Goal: Transaction & Acquisition: Download file/media

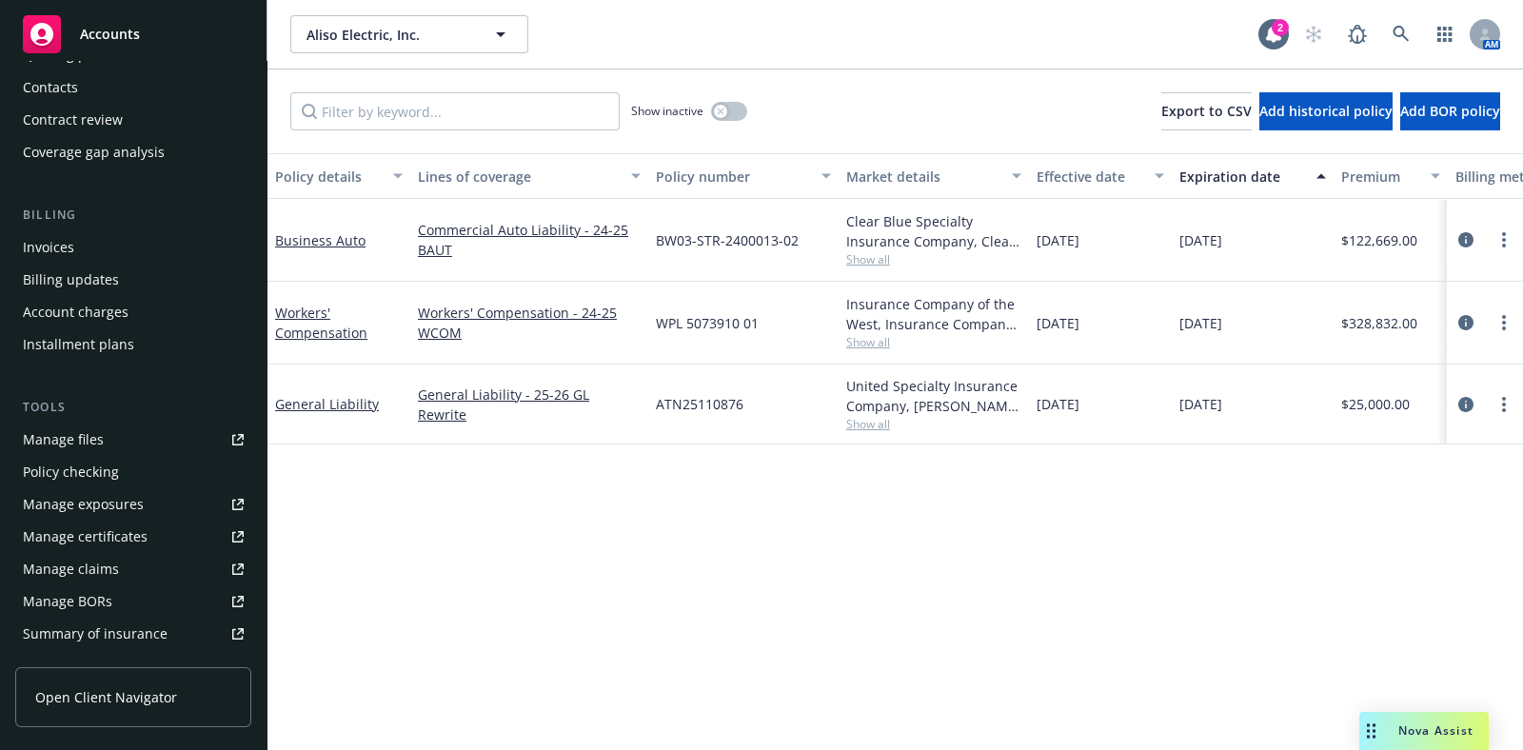
scroll to position [237, 0]
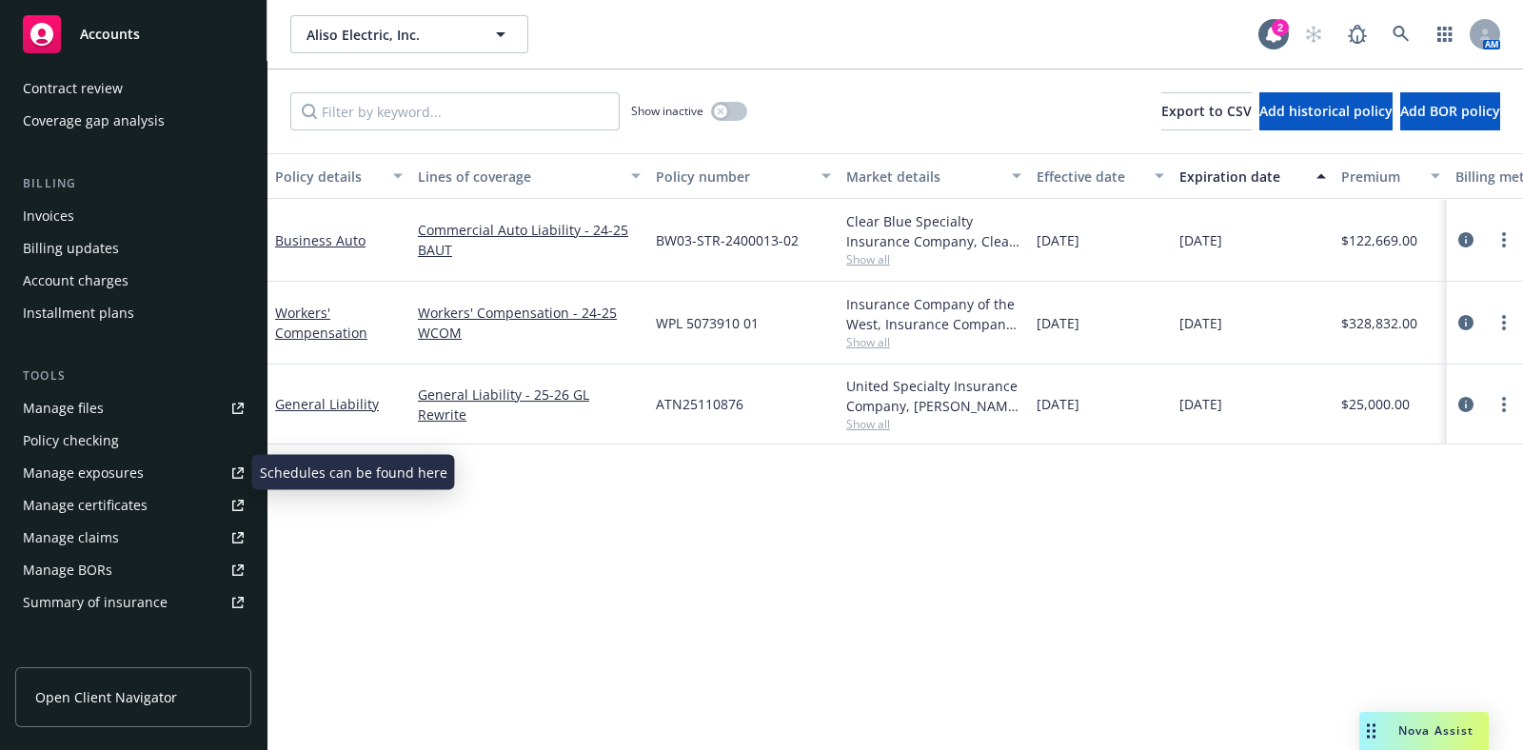
click at [133, 506] on div "Manage certificates" at bounding box center [85, 505] width 125 height 30
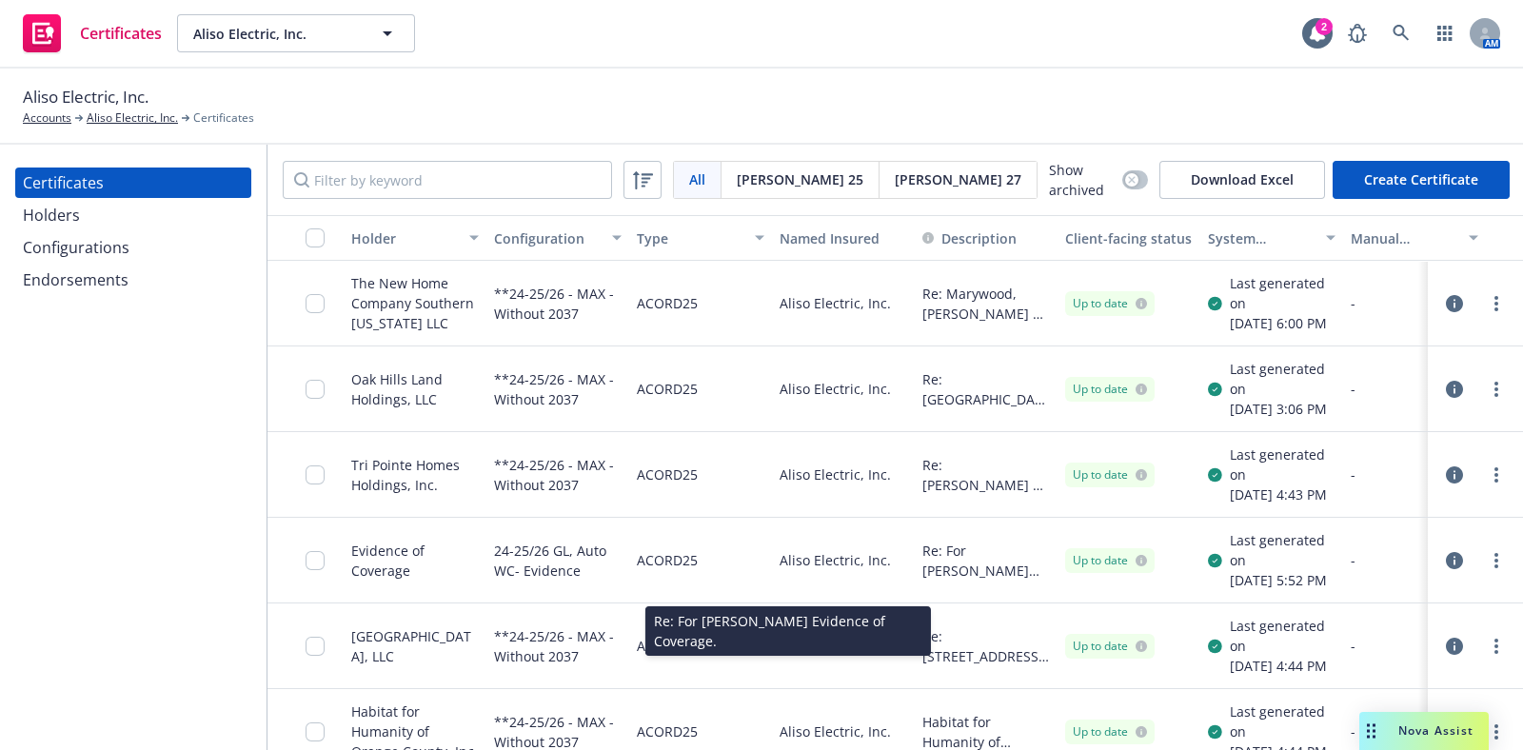
scroll to position [118, 0]
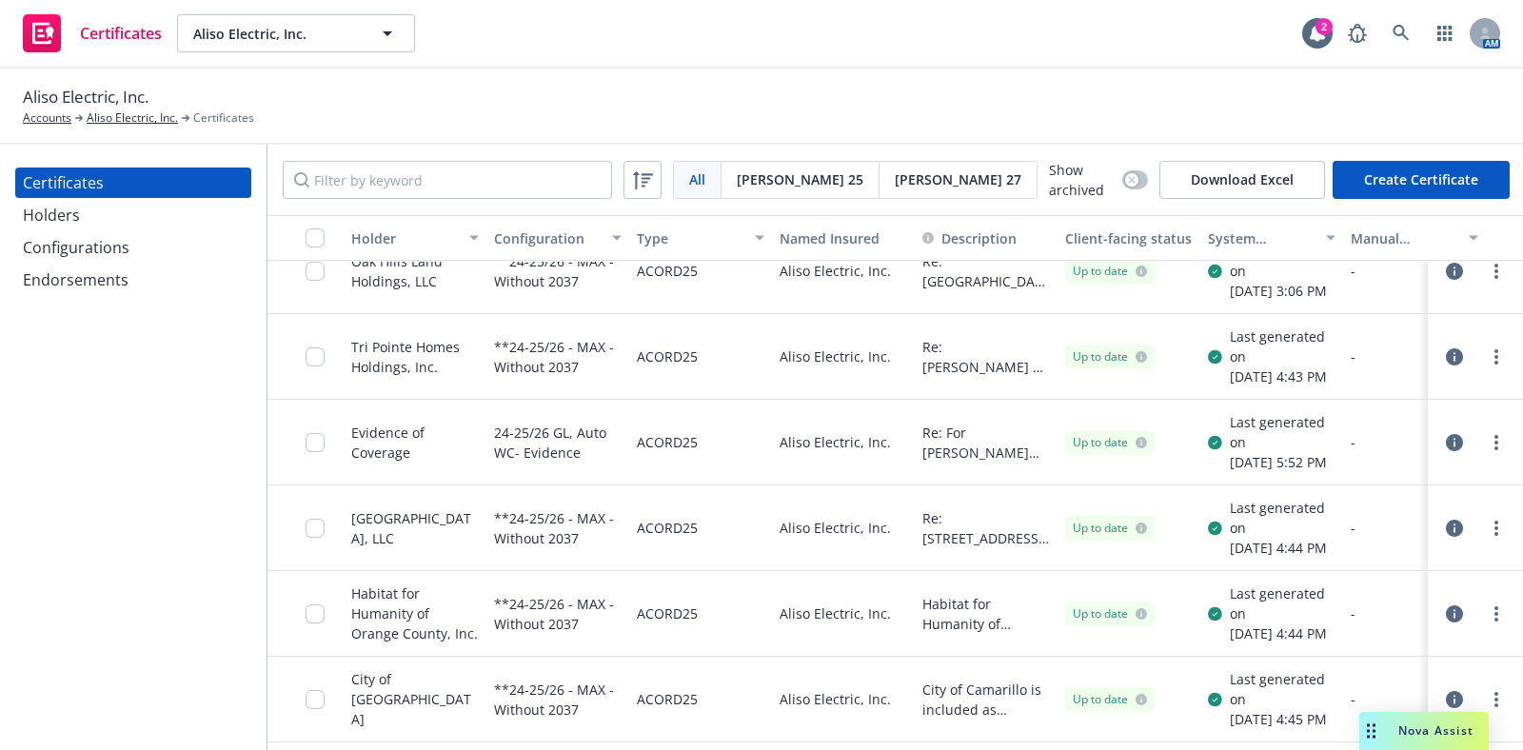
click at [105, 222] on div "Holders" at bounding box center [133, 215] width 221 height 30
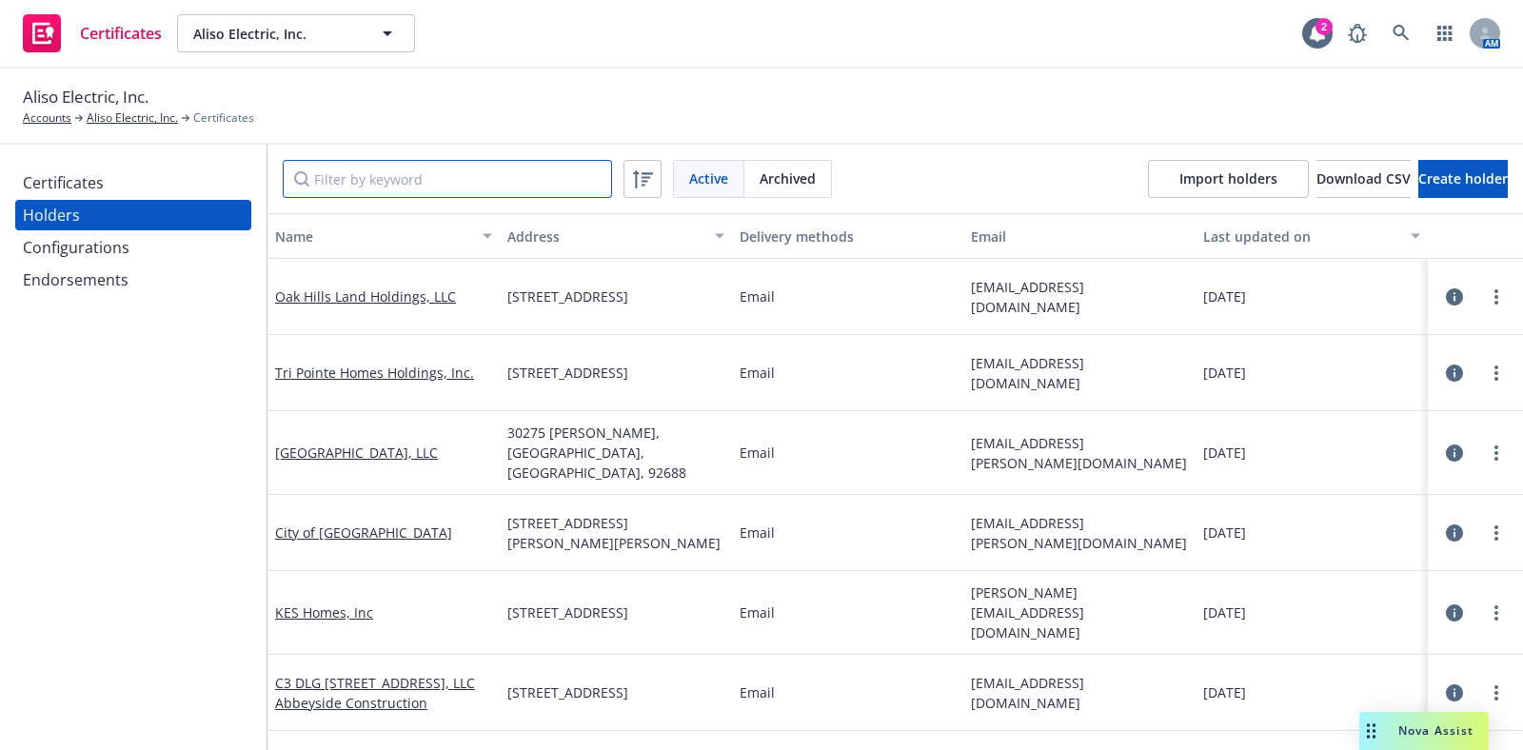
click at [445, 181] on input "Filter by keyword" at bounding box center [447, 179] width 329 height 38
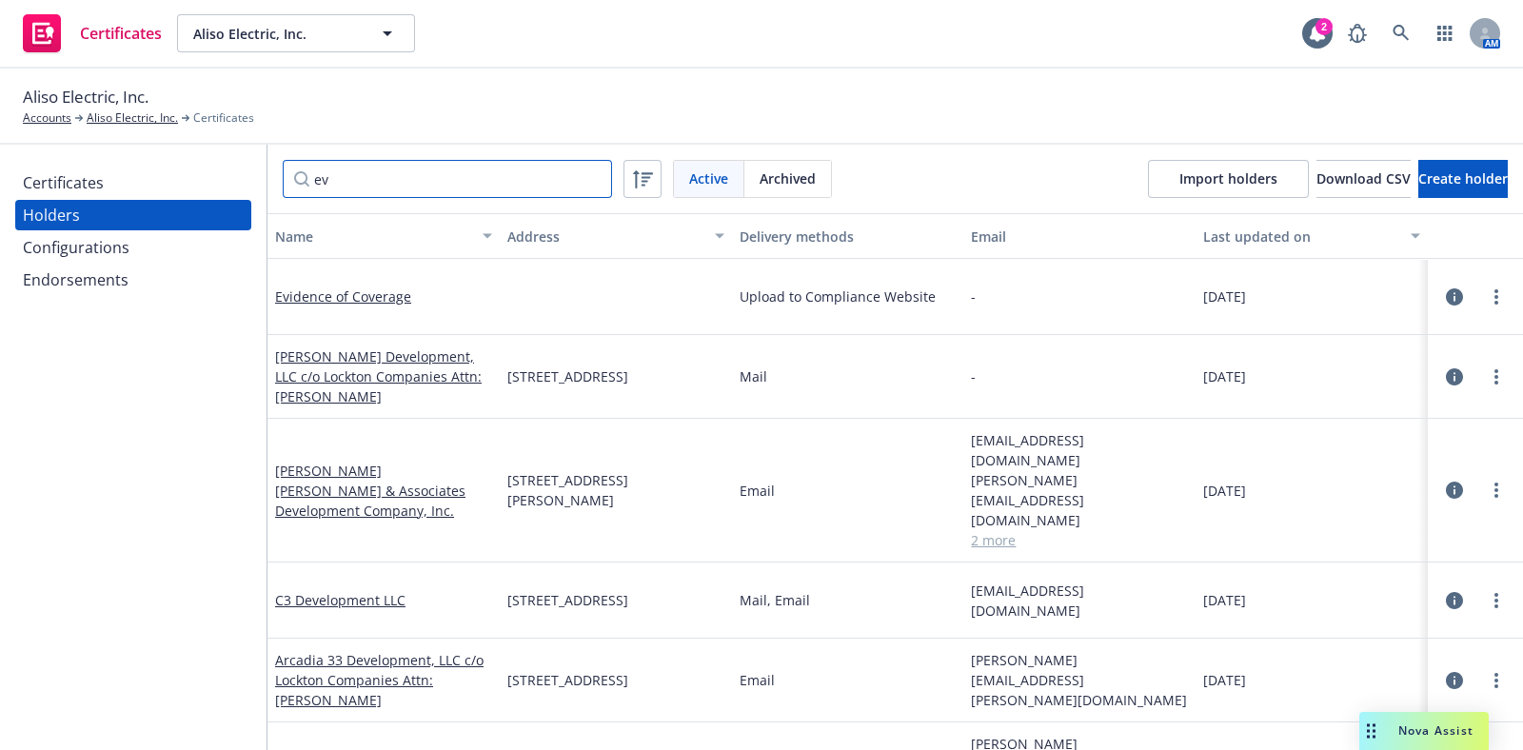
type input "ev"
click at [1446, 297] on icon "button" at bounding box center [1454, 296] width 17 height 17
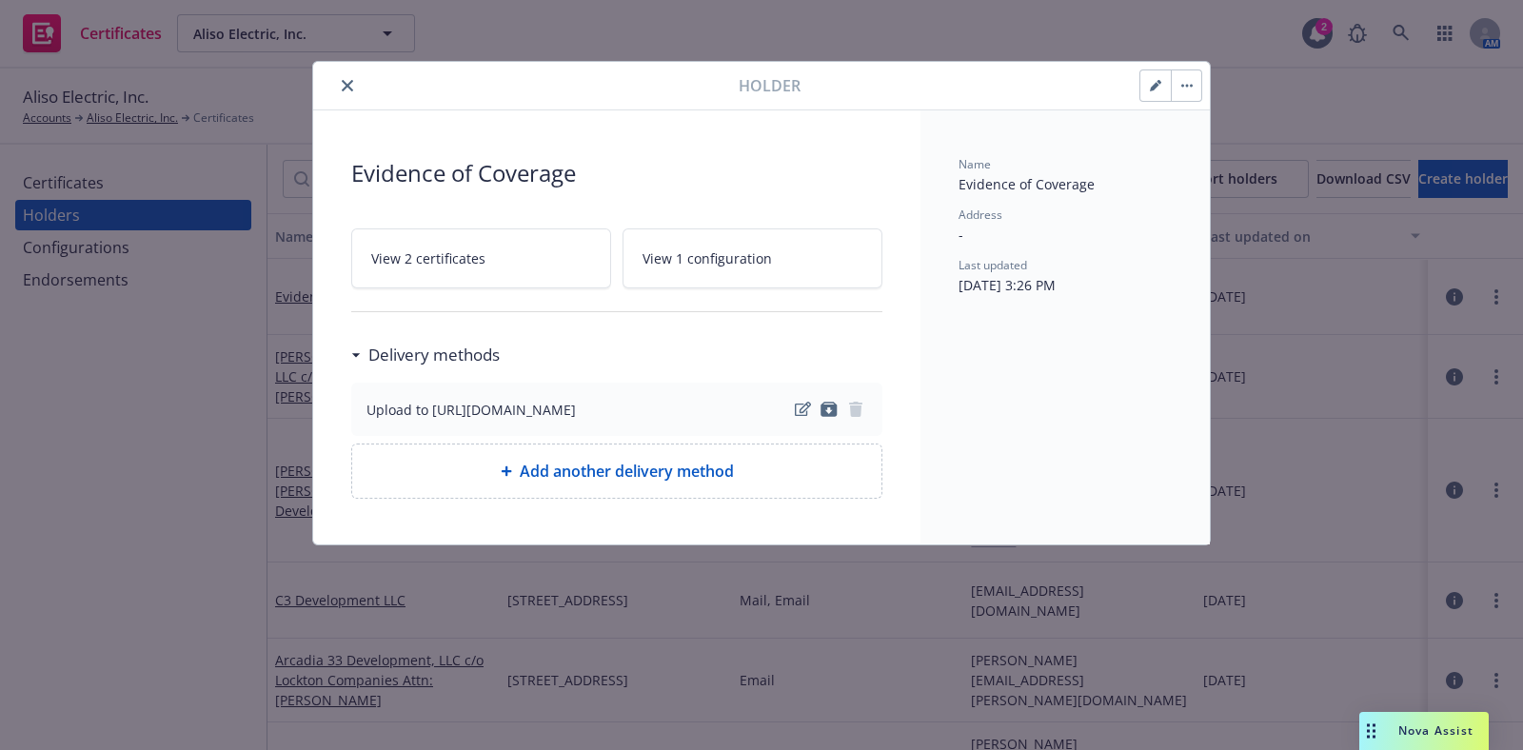
click at [513, 252] on link "View 2 certificates" at bounding box center [481, 258] width 260 height 60
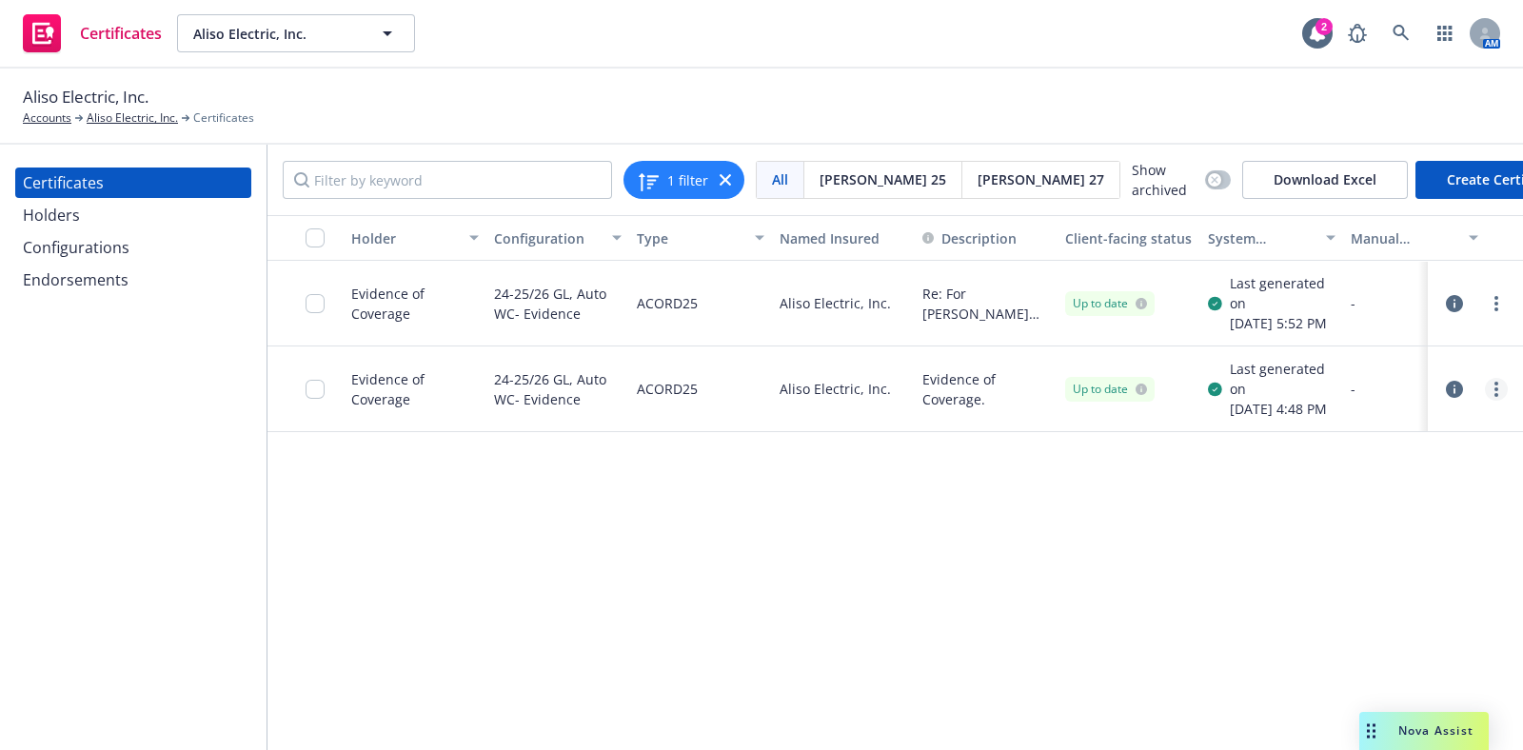
click at [1485, 401] on link "more" at bounding box center [1496, 389] width 23 height 23
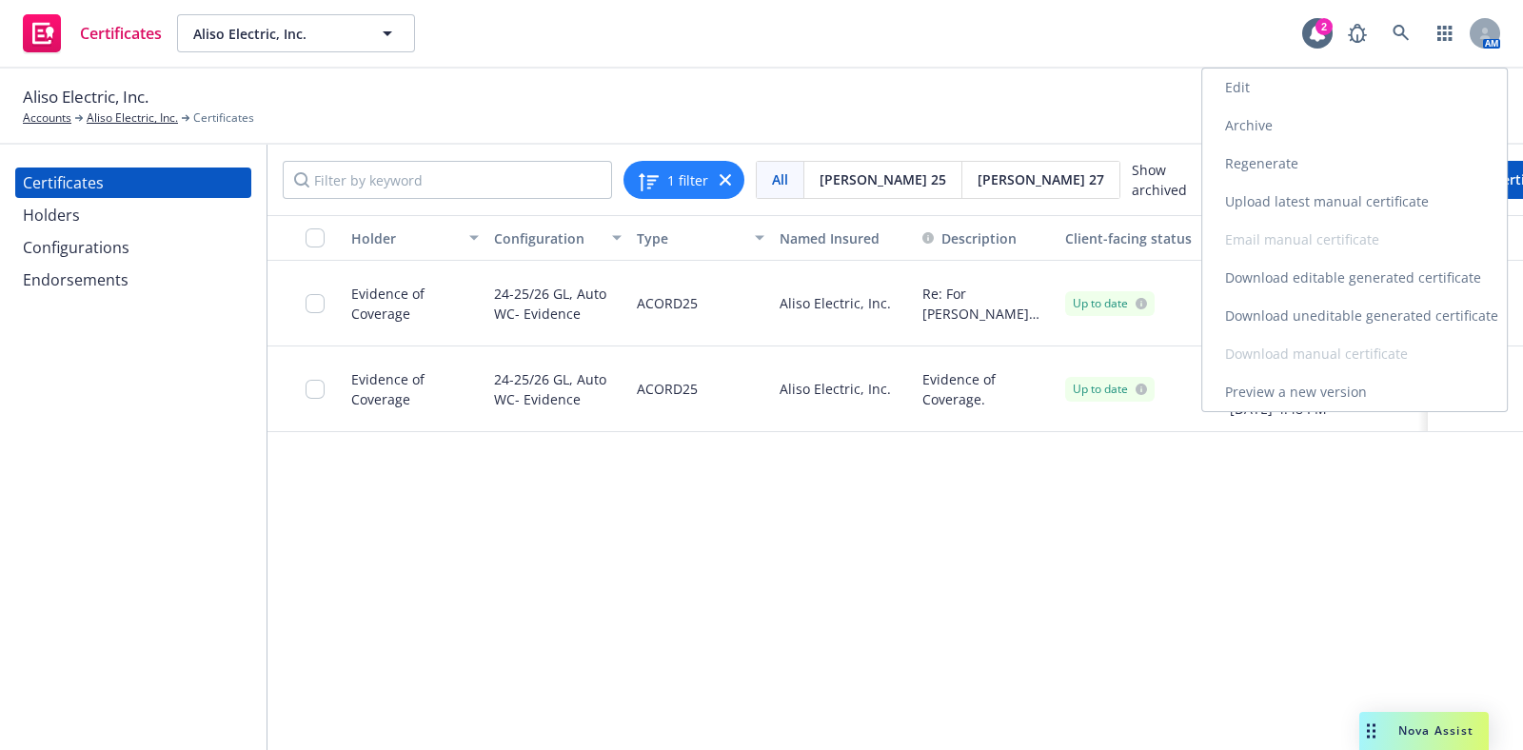
click at [1381, 307] on link "Download uneditable generated certificate" at bounding box center [1354, 316] width 305 height 38
